Goal: Find specific page/section: Find specific page/section

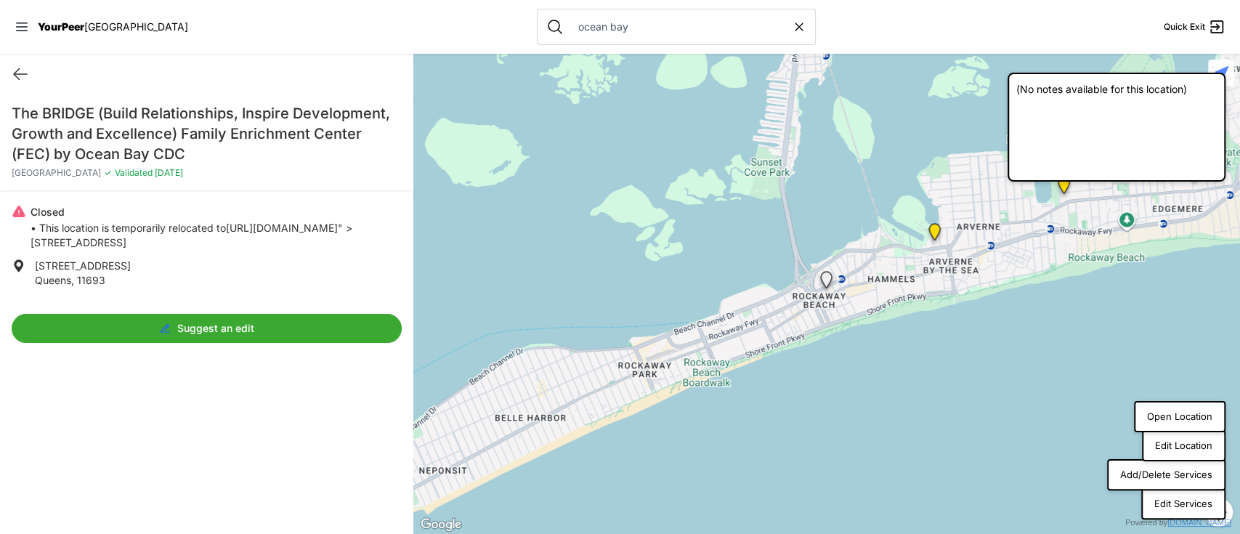
click at [1178, 416] on button "Open Location" at bounding box center [1180, 417] width 92 height 32
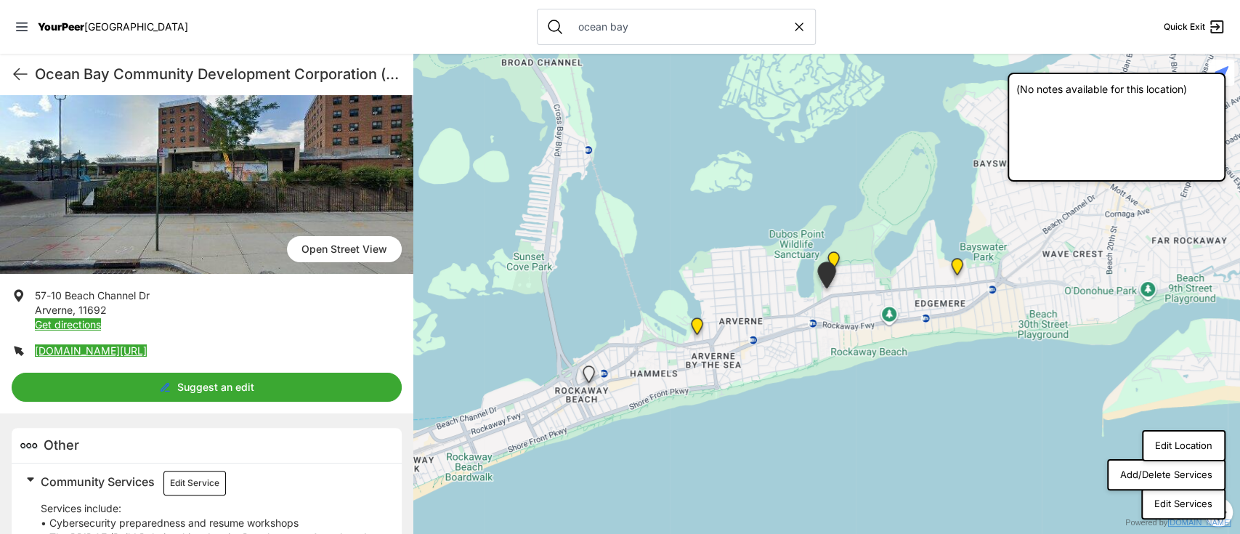
scroll to position [100, 0]
click at [1175, 441] on button "Edit Location" at bounding box center [1184, 446] width 84 height 32
